Goal: Information Seeking & Learning: Learn about a topic

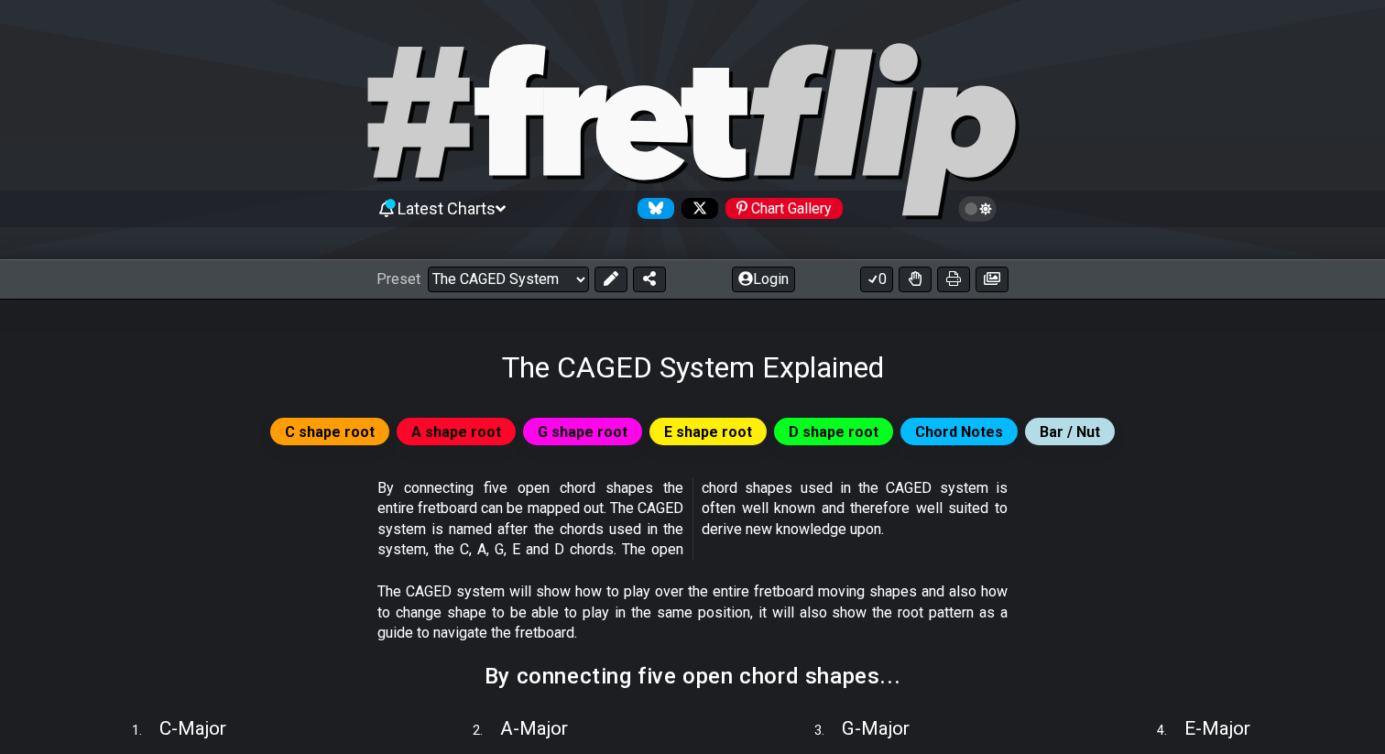
select select "/the-caged-system"
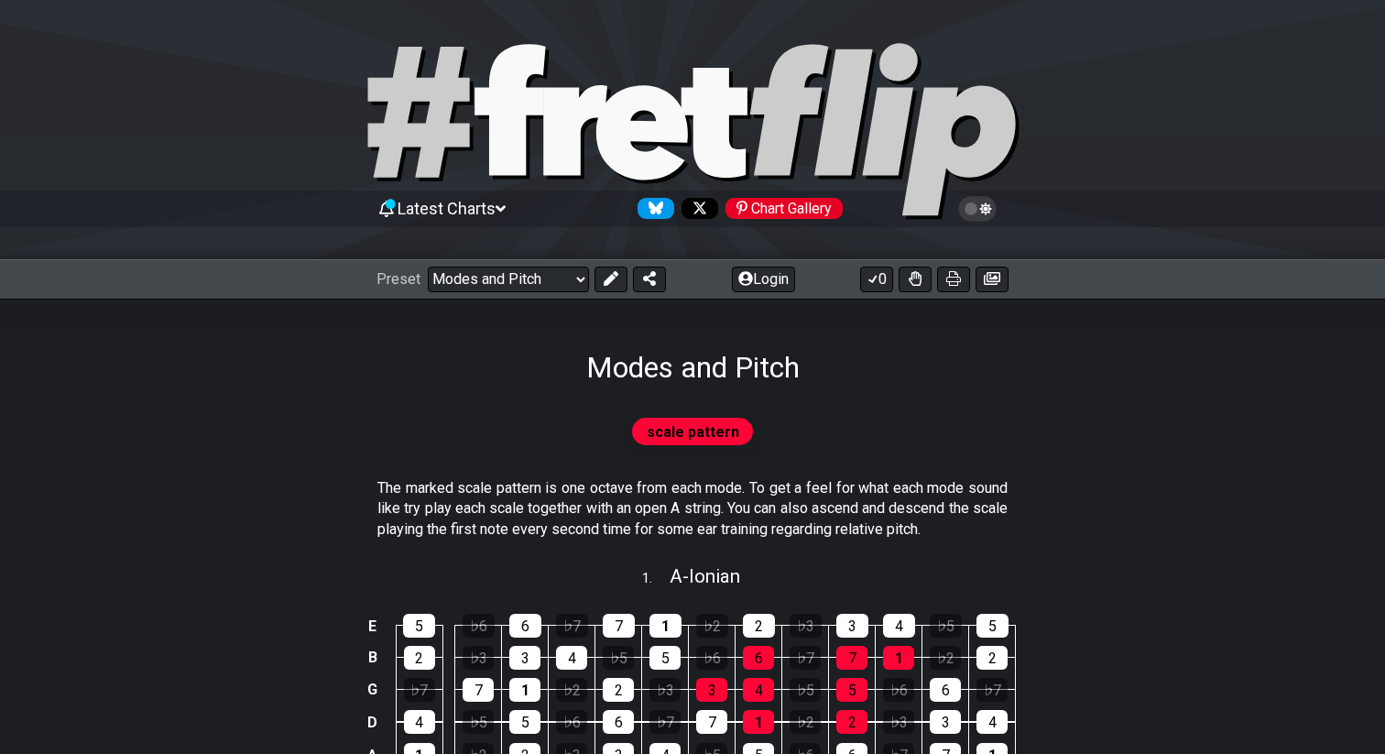
select select "/modes-and-relative-pitch"
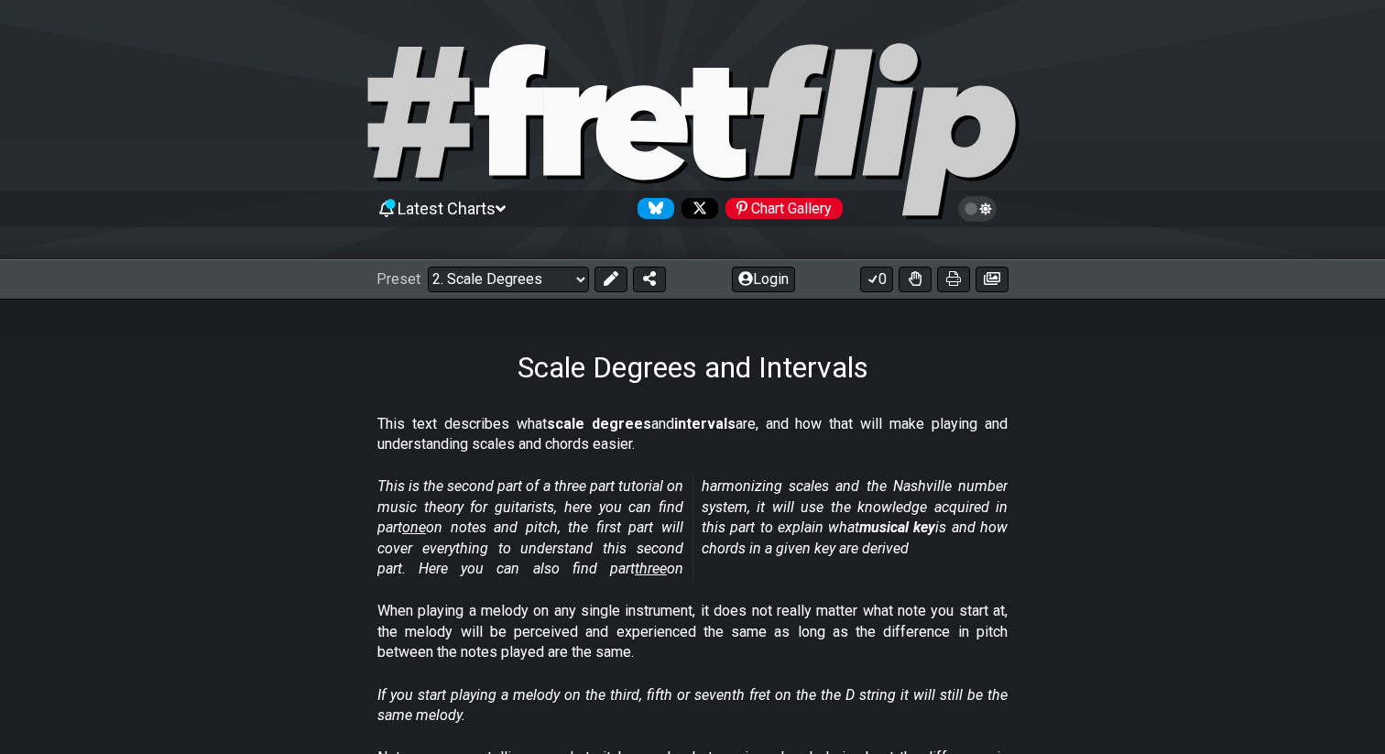
select select "/scale-degrees-and-intervals"
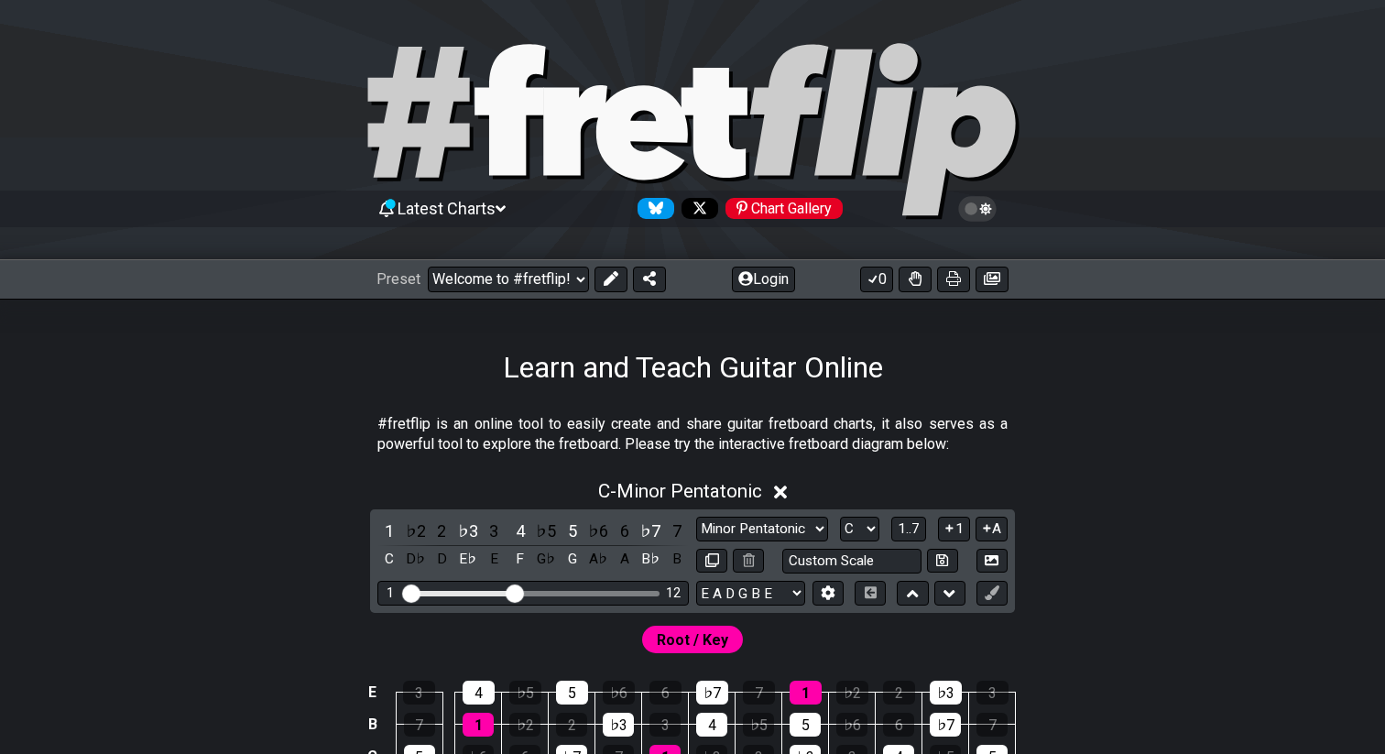
select select "C"
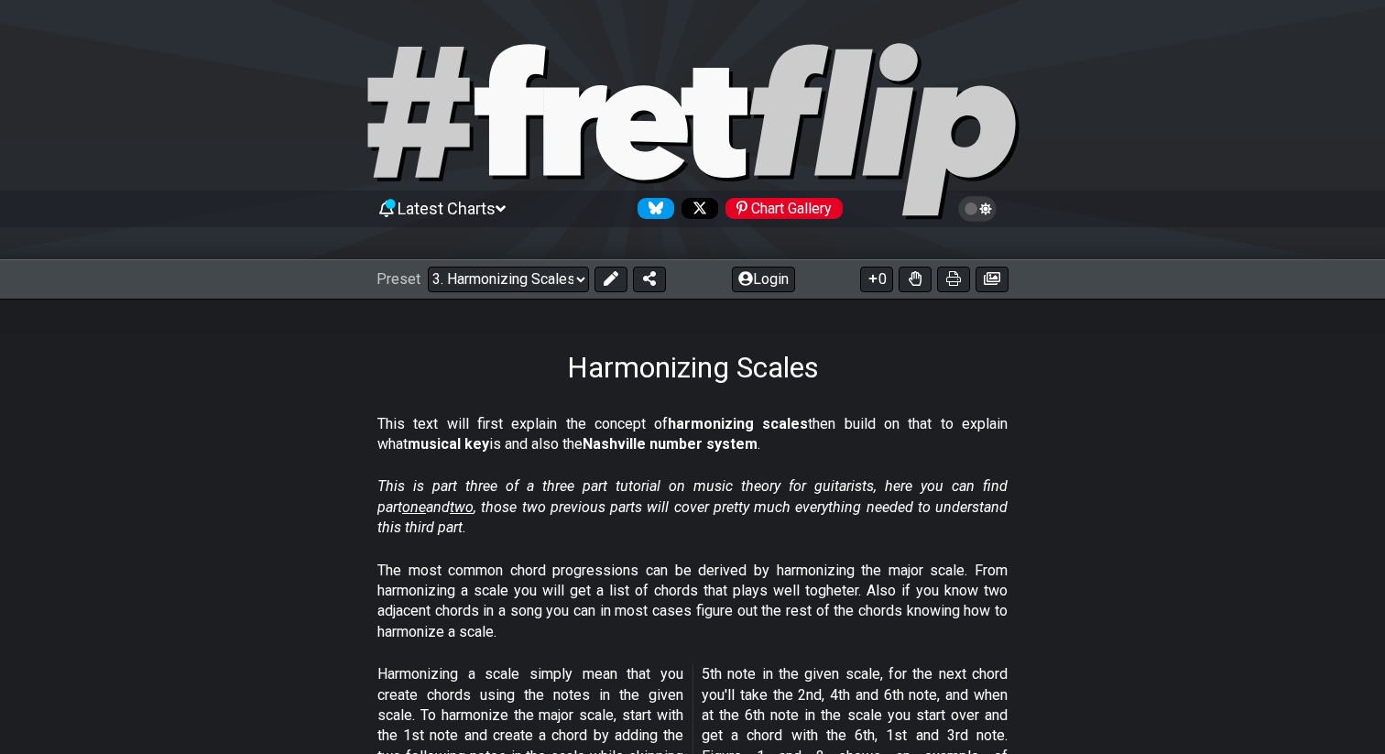
select select "/harmonizing-scales"
